Goal: Transaction & Acquisition: Purchase product/service

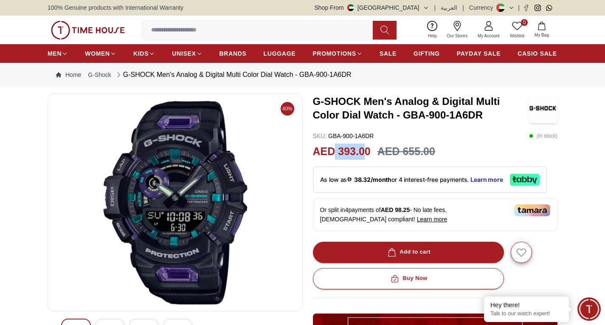
drag, startPoint x: 347, startPoint y: 155, endPoint x: 364, endPoint y: 155, distance: 17.4
click at [364, 155] on h2 "AED 393.00" at bounding box center [342, 152] width 58 height 16
click at [325, 163] on div "G-SHOCK Men's Analog & Digital Multi Color Dial Watch - GBA-900-1A6DR SKU : GBA…" at bounding box center [435, 292] width 245 height 399
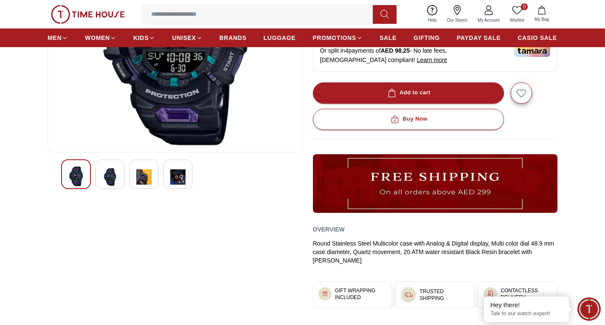
scroll to position [170, 0]
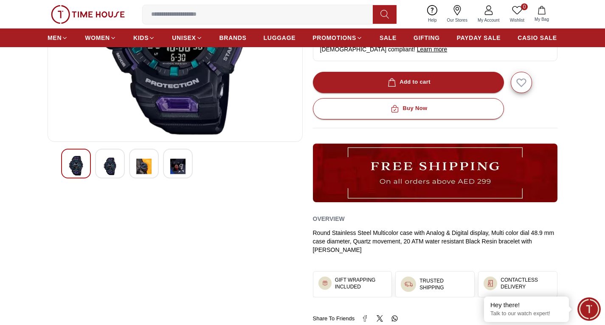
click at [107, 164] on img at bounding box center [109, 166] width 15 height 21
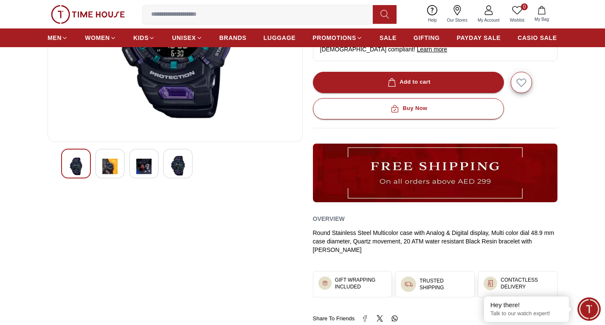
click at [133, 167] on div at bounding box center [144, 164] width 30 height 30
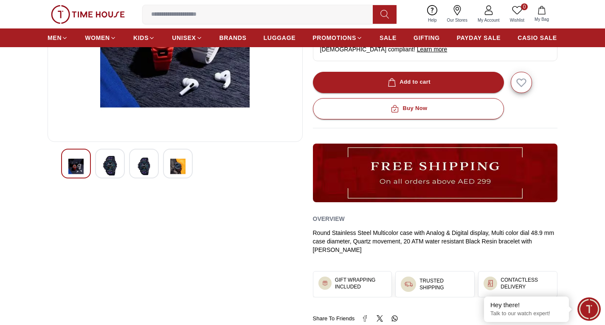
click at [150, 169] on img at bounding box center [143, 166] width 15 height 21
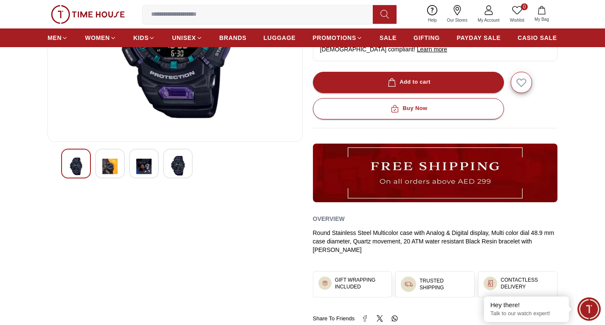
click at [124, 170] on div at bounding box center [110, 164] width 30 height 30
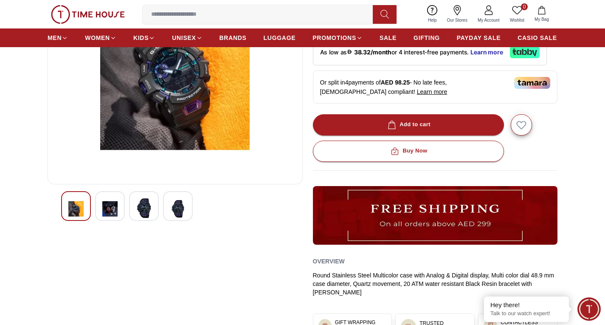
click at [174, 217] on img at bounding box center [177, 208] width 15 height 21
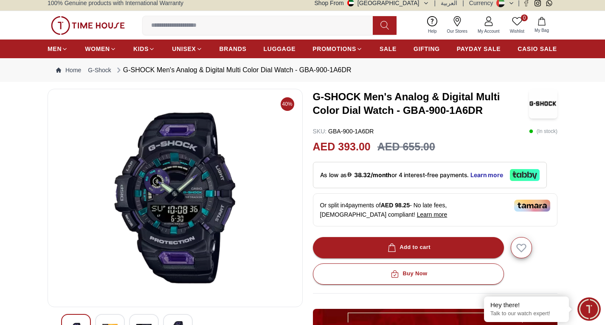
scroll to position [0, 0]
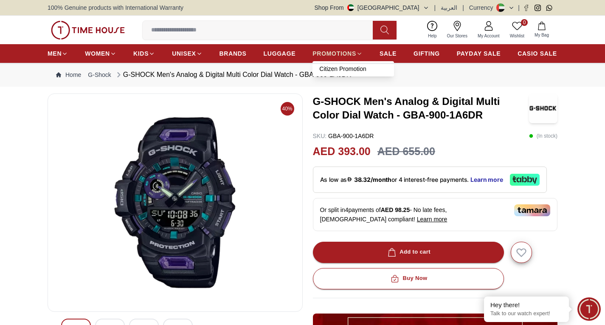
click at [333, 56] on span "PROMOTIONS" at bounding box center [335, 53] width 44 height 8
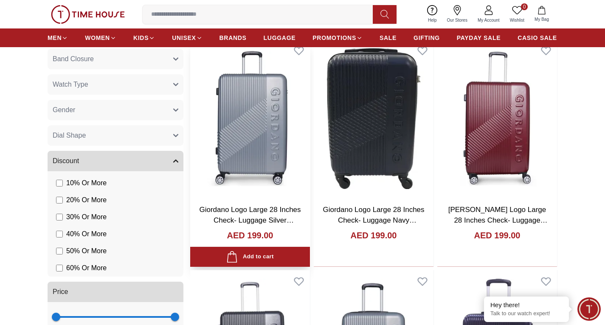
scroll to position [467, 0]
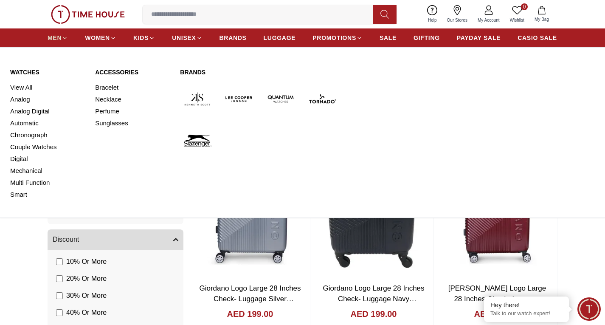
click at [65, 33] on link "MEN" at bounding box center [58, 37] width 20 height 15
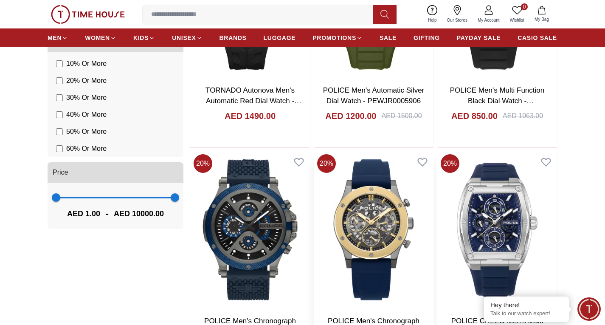
scroll to position [807, 0]
